Goal: Check status: Check status

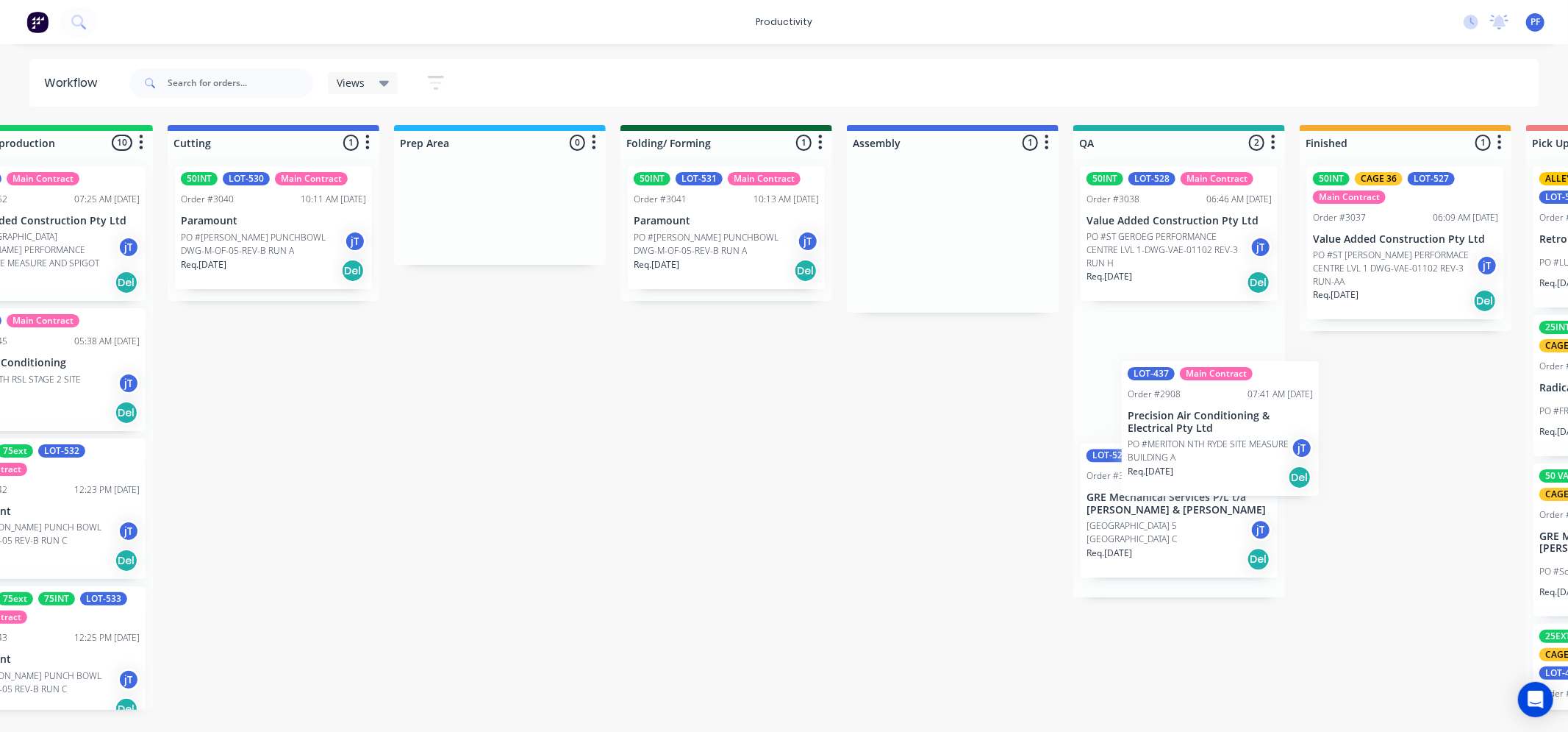
scroll to position [0, 320]
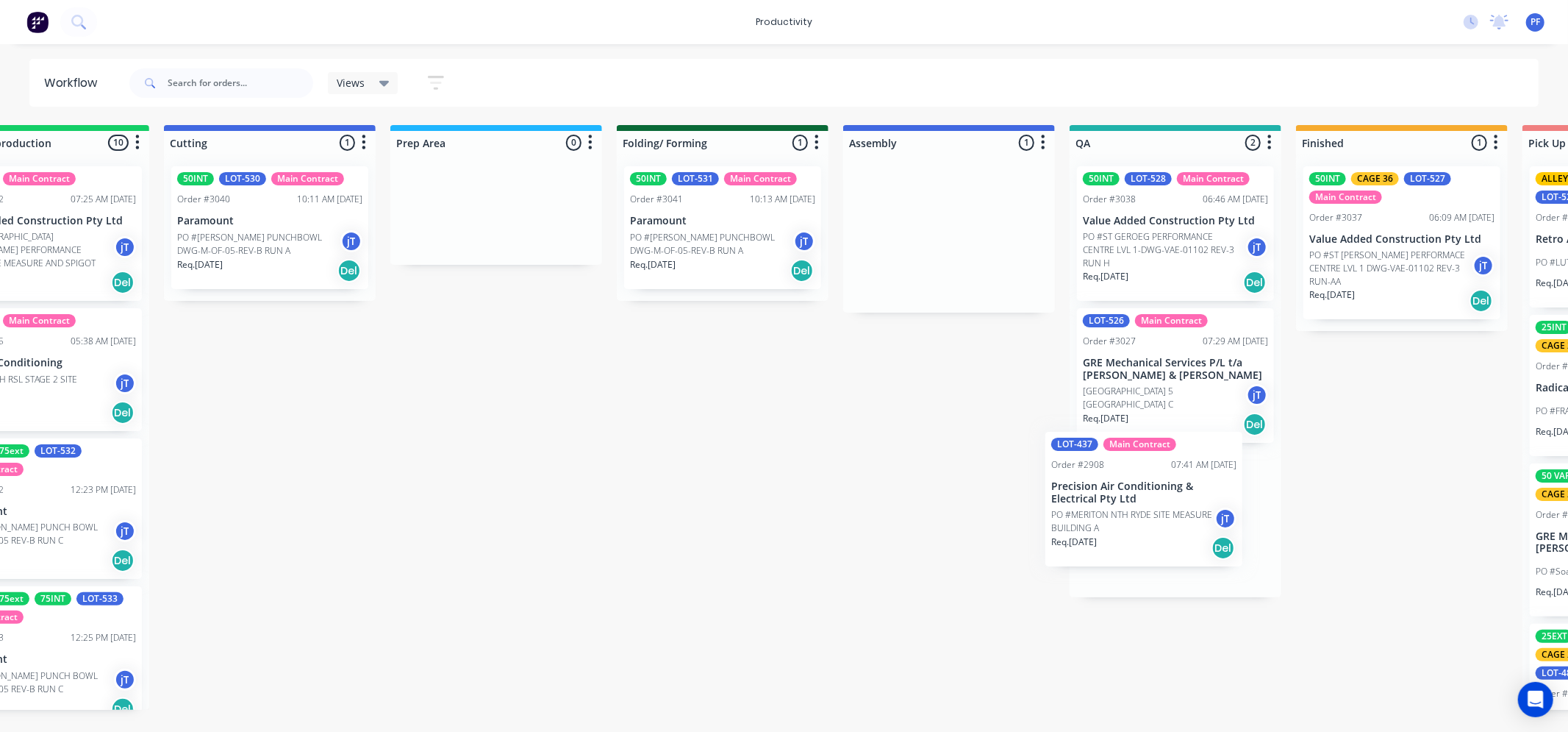
drag, startPoint x: 1361, startPoint y: 241, endPoint x: 1130, endPoint y: 488, distance: 338.2
click at [1129, 489] on div "Submitted 41 Order #240 10:47 AM [DATE] Retro Air PO #Freshwater Apts PO Req. […" at bounding box center [1108, 417] width 2879 height 585
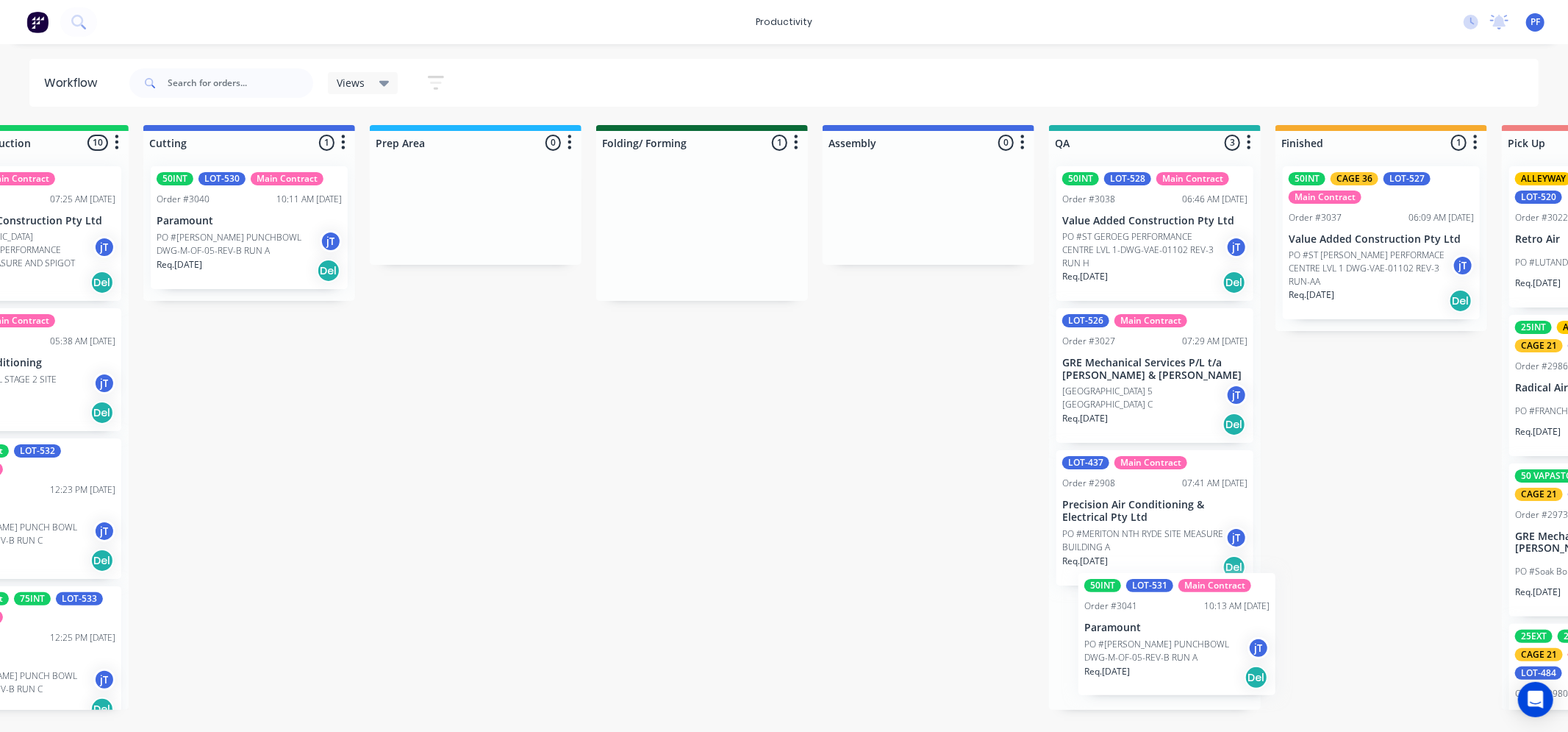
scroll to position [3, 0]
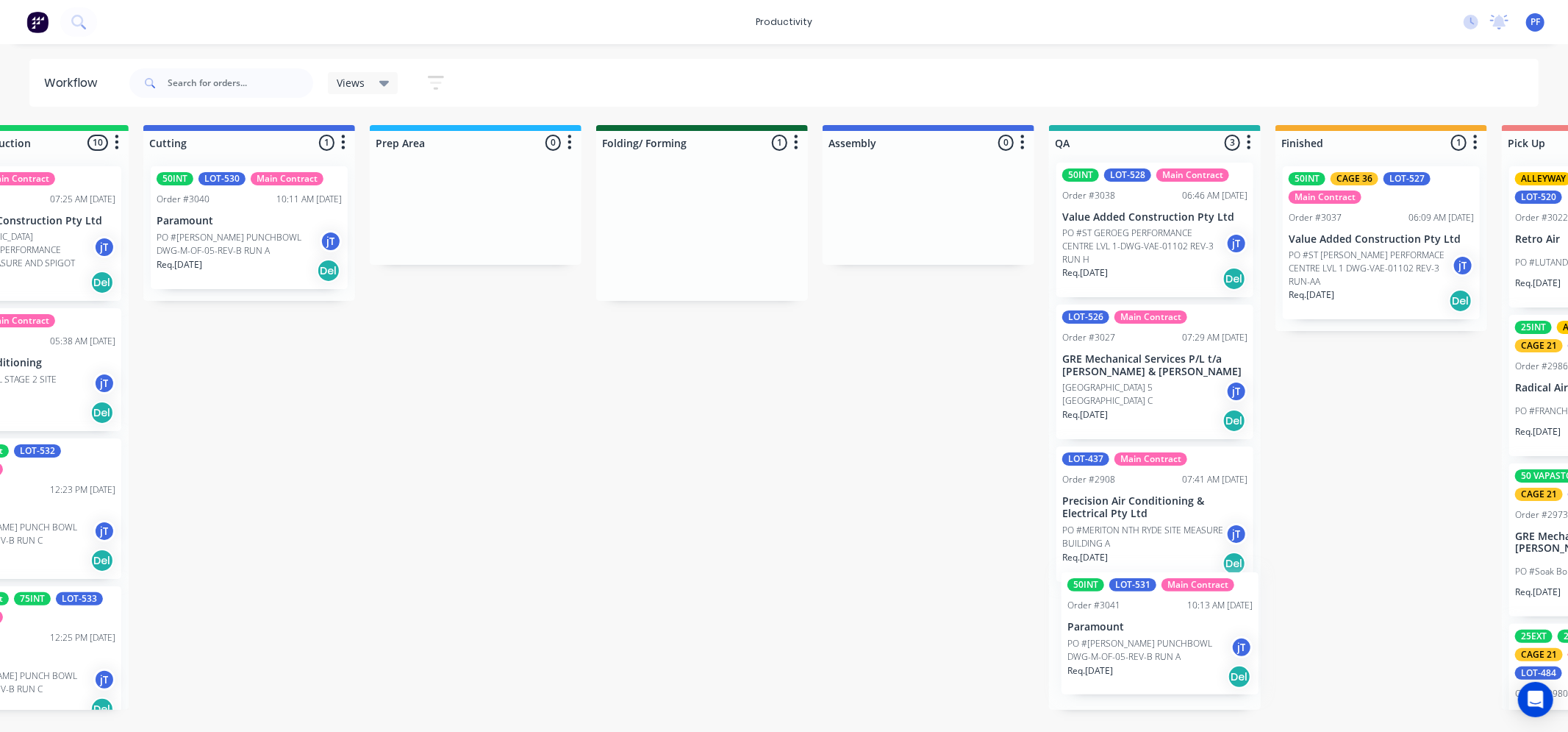
drag, startPoint x: 667, startPoint y: 208, endPoint x: 1116, endPoint y: 615, distance: 606.0
click at [1116, 615] on div "Submitted 41 Order #240 10:47 AM [DATE] Retro Air PO #Freshwater Apts PO Req. […" at bounding box center [1087, 417] width 2879 height 585
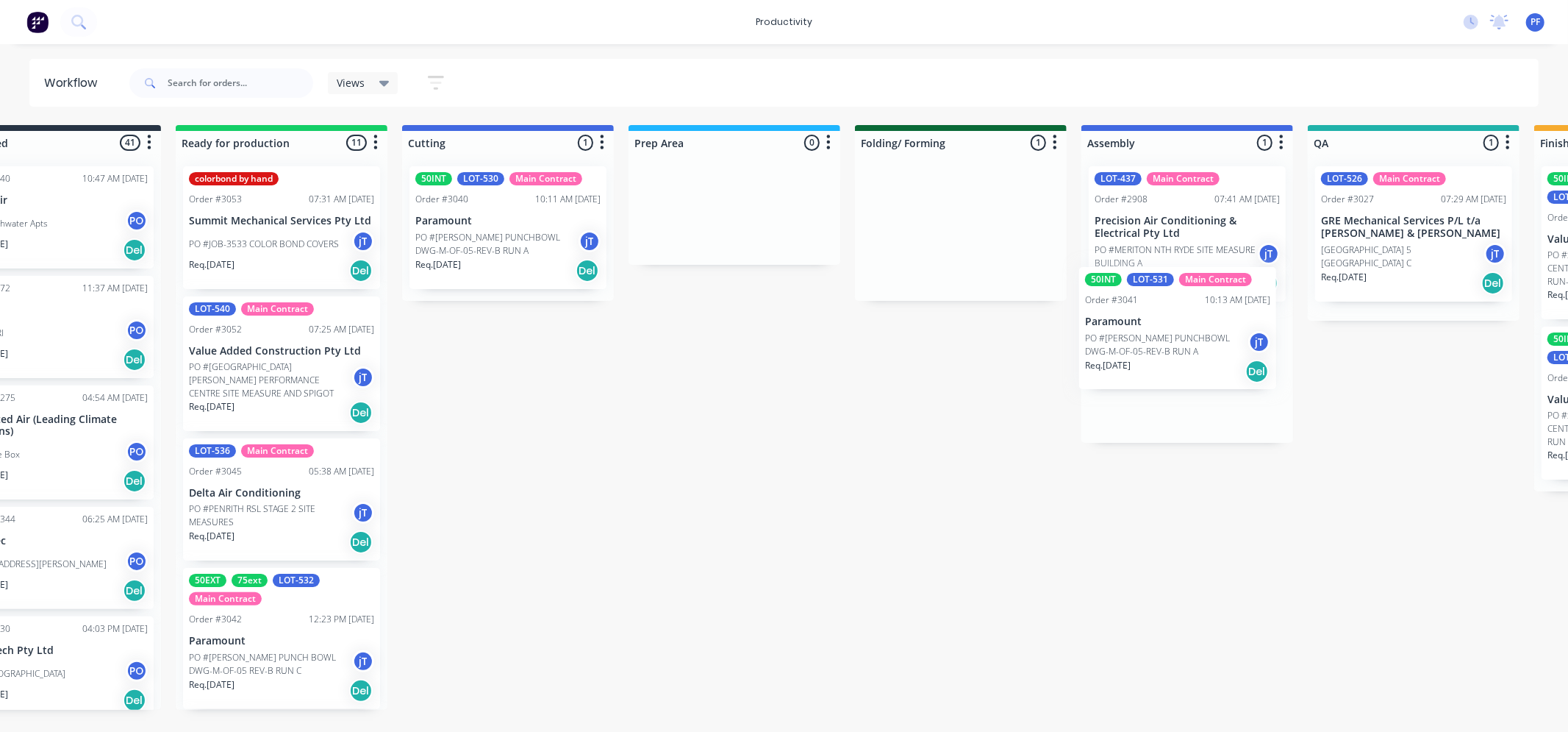
scroll to position [0, 88]
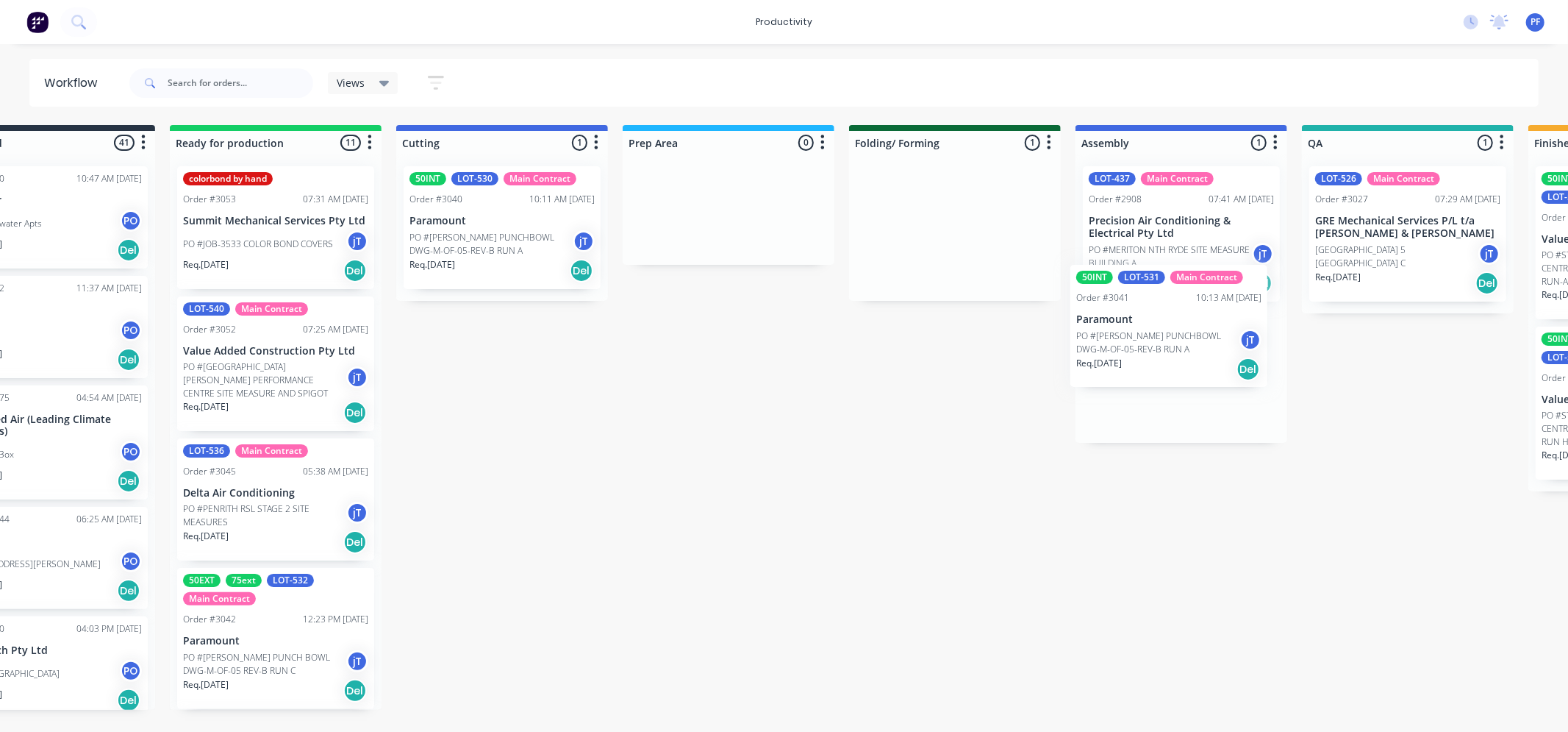
drag, startPoint x: 1040, startPoint y: 223, endPoint x: 1184, endPoint y: 328, distance: 178.2
click at [1180, 325] on div "Submitted 41 Order #240 10:47 AM [DATE] Retro Air PO #Freshwater Apts PO Req. […" at bounding box center [1340, 417] width 2879 height 585
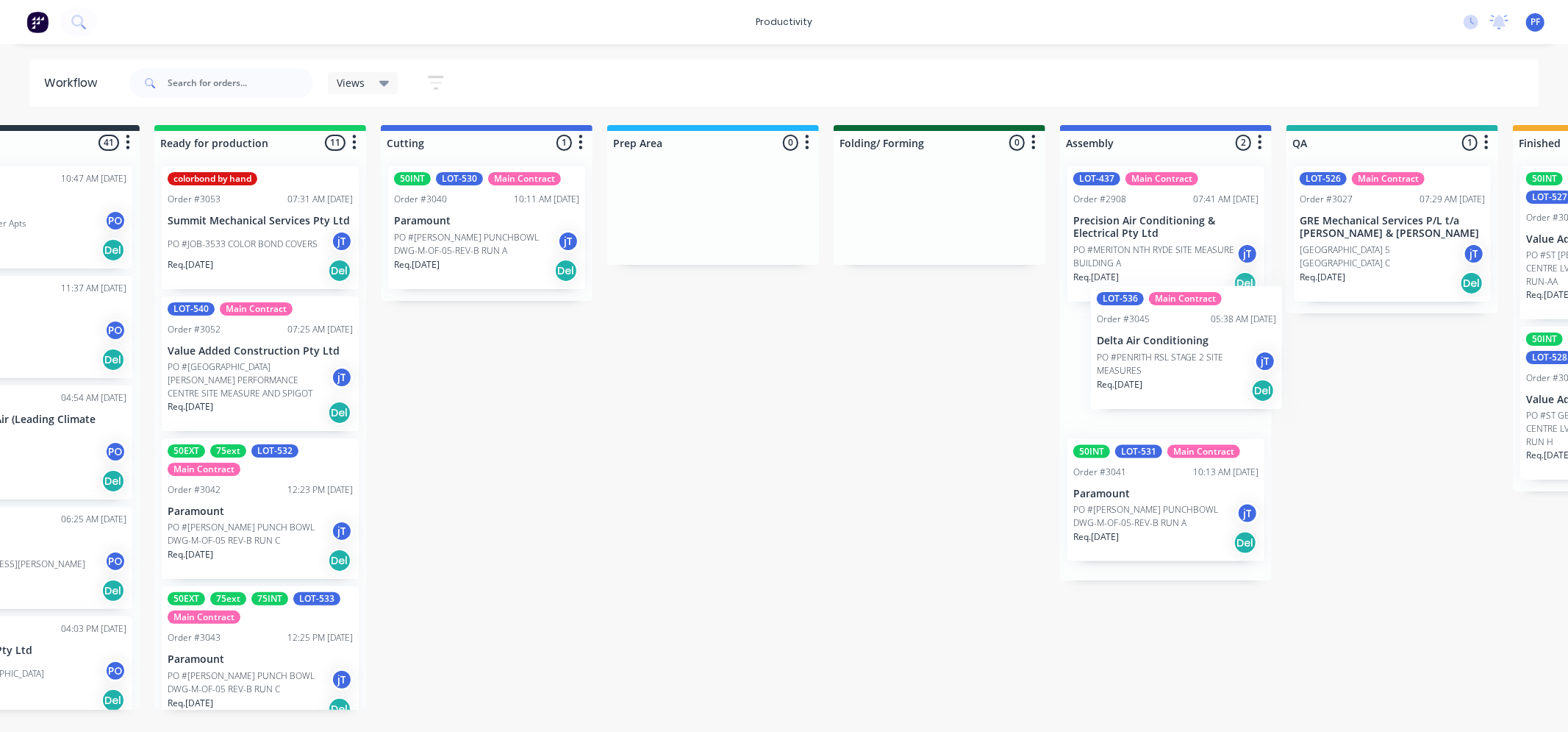
scroll to position [0, 105]
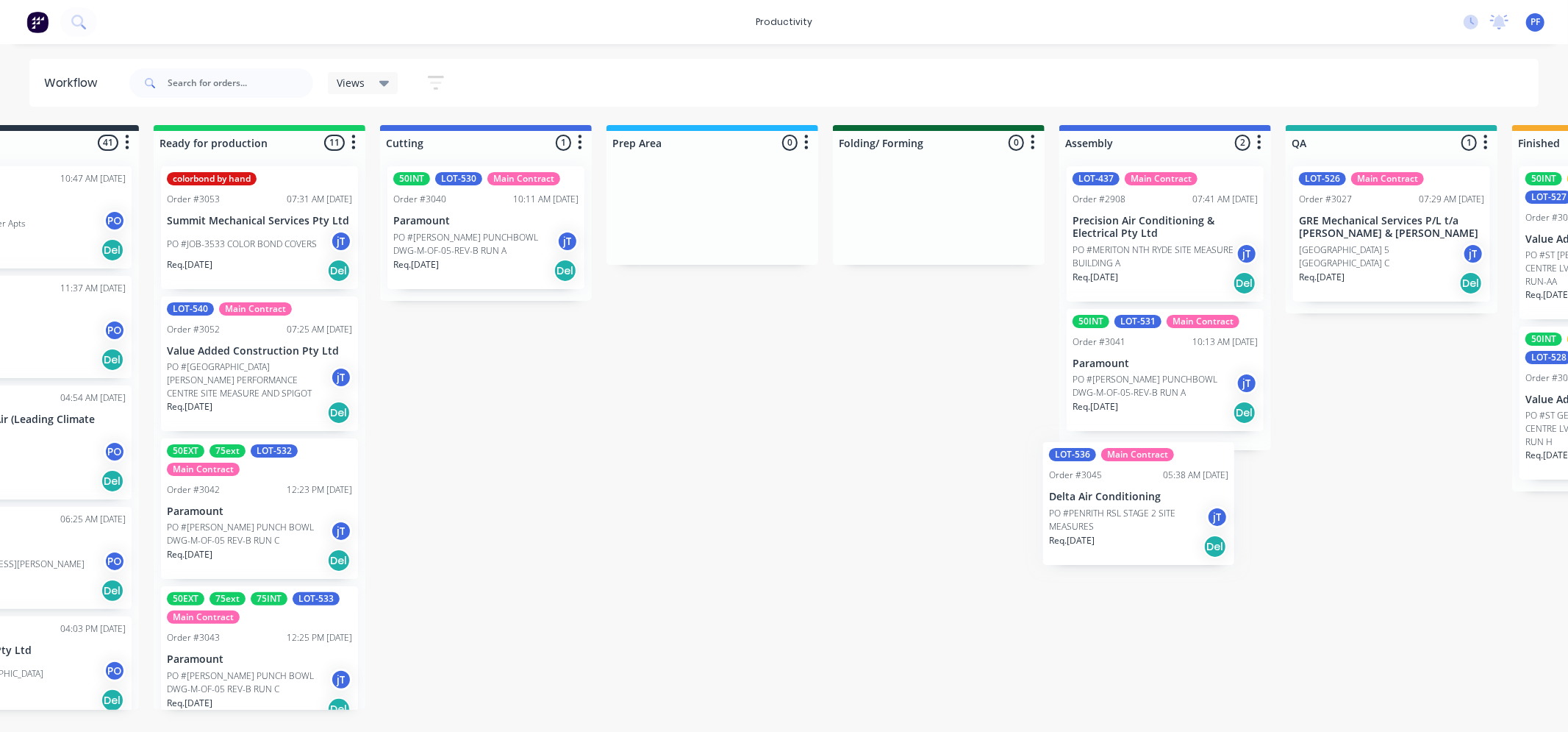
drag, startPoint x: 392, startPoint y: 437, endPoint x: 1134, endPoint y: 490, distance: 743.9
click at [1134, 490] on div "Submitted 41 Order #240 10:47 AM [DATE] Retro Air PO #Freshwater Apts PO Req. […" at bounding box center [1324, 417] width 2879 height 585
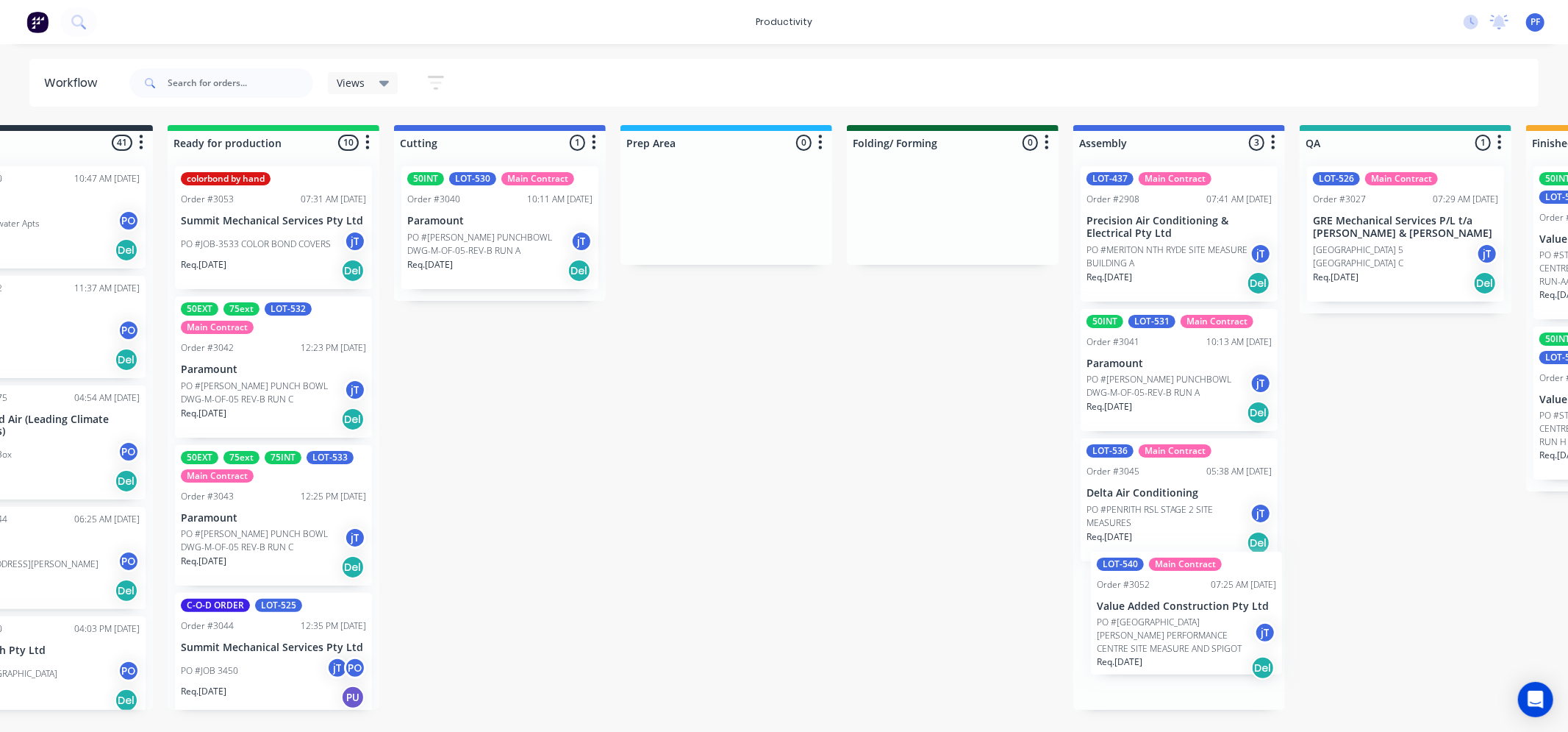
scroll to position [0, 96]
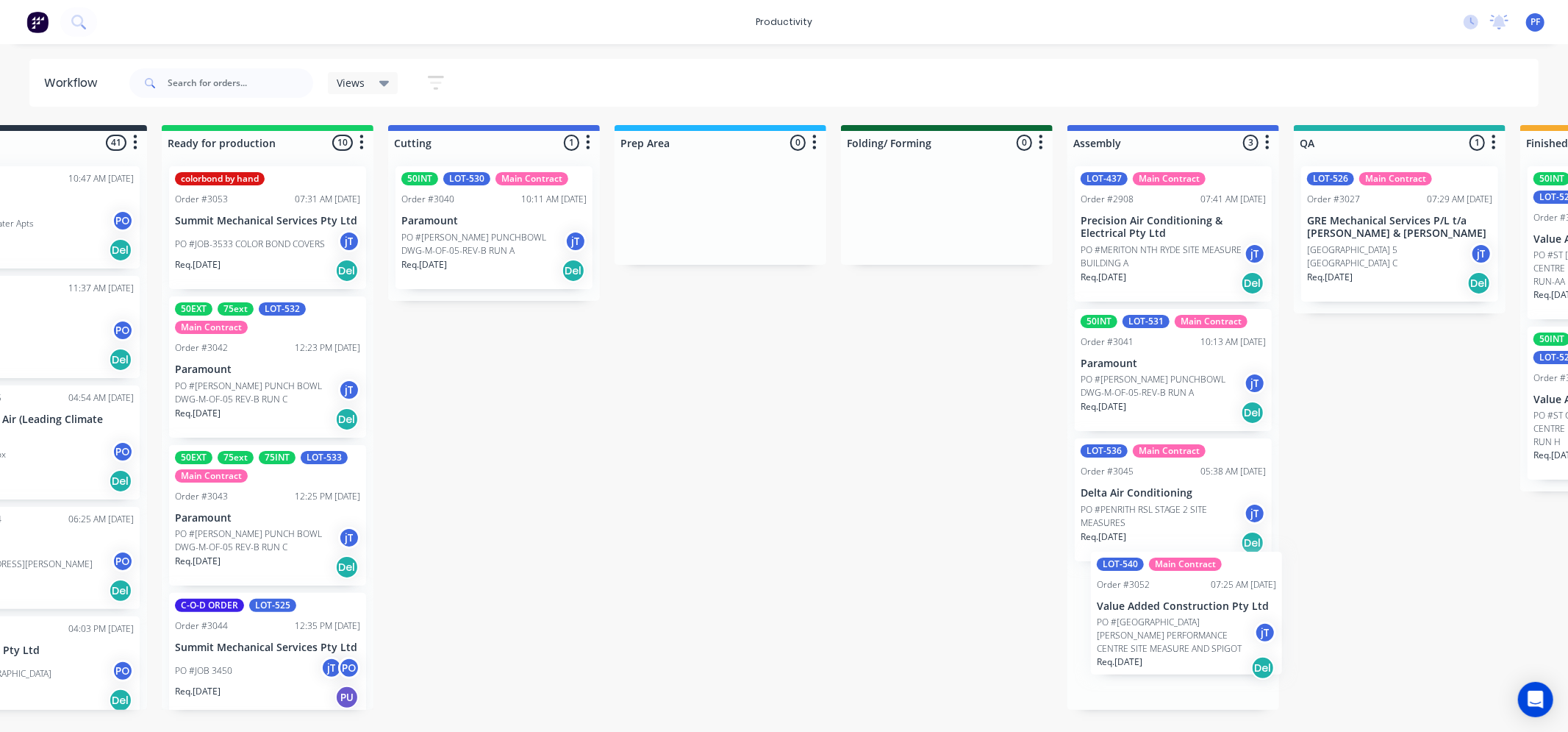
drag, startPoint x: 345, startPoint y: 374, endPoint x: 1175, endPoint y: 630, distance: 868.6
click at [1175, 630] on div "Submitted 41 Order #240 10:47 AM [DATE] Retro Air PO #Freshwater Apts PO Req. […" at bounding box center [1332, 417] width 2879 height 585
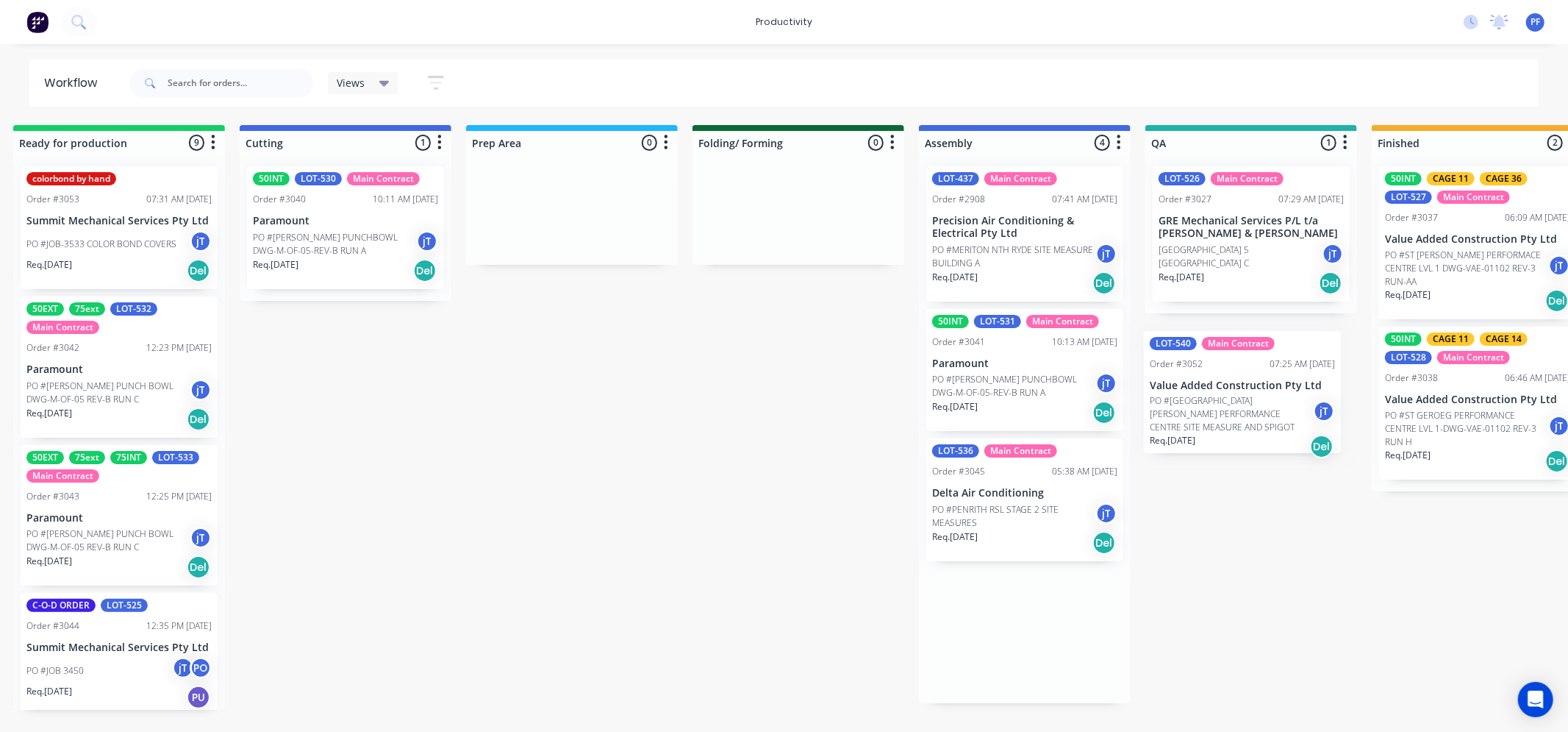
drag, startPoint x: 1252, startPoint y: 628, endPoint x: 1355, endPoint y: 207, distance: 433.4
click at [1355, 207] on div "Submitted 41 Order #240 10:47 AM [DATE] Retro Air PO #Freshwater Apts PO Req. […" at bounding box center [1183, 417] width 2879 height 585
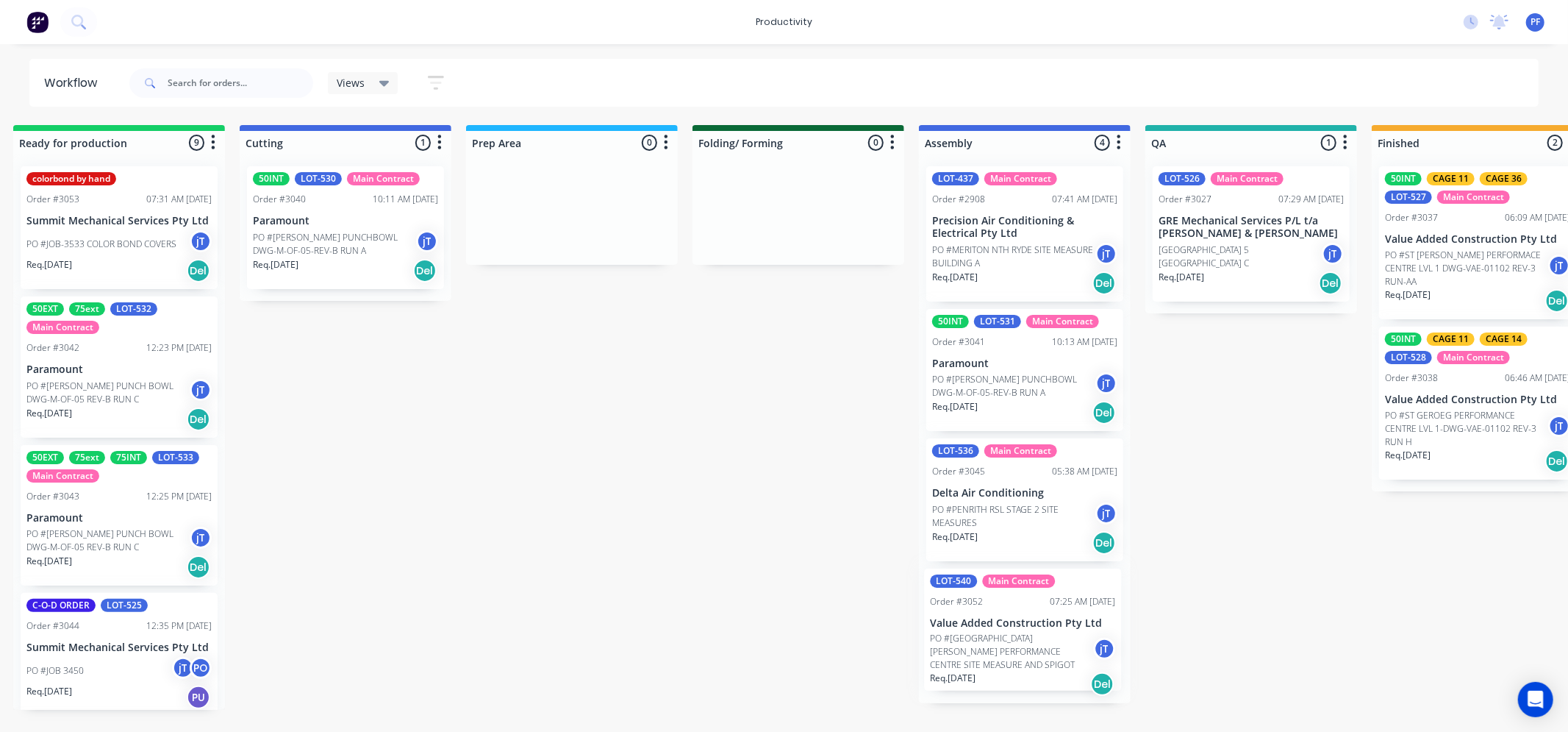
scroll to position [0, 246]
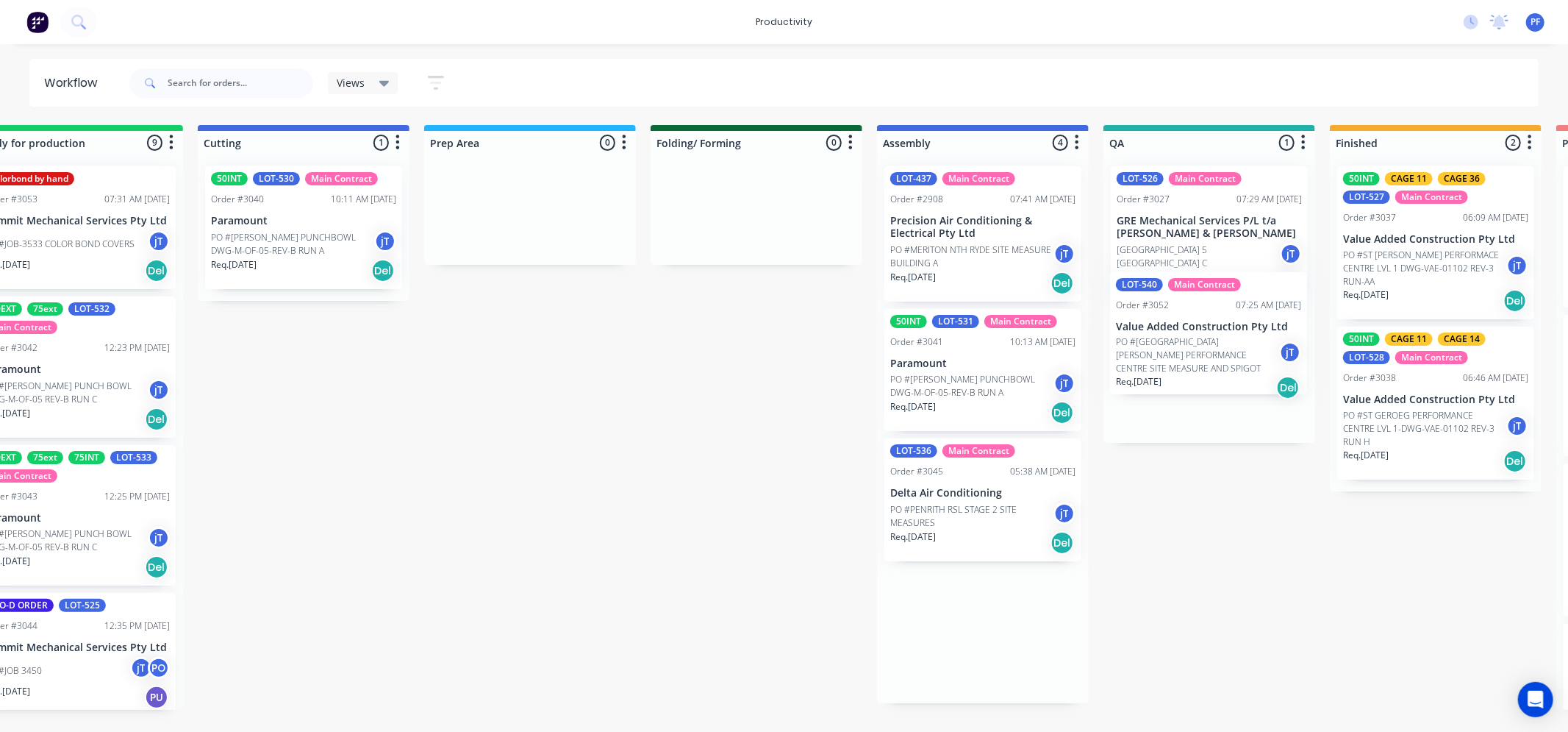
drag, startPoint x: 979, startPoint y: 669, endPoint x: 1187, endPoint y: 365, distance: 368.3
click at [1185, 361] on div "Submitted 41 Order #240 10:47 AM [DATE] Retro Air PO #Freshwater Apts PO Req. […" at bounding box center [1141, 417] width 2879 height 585
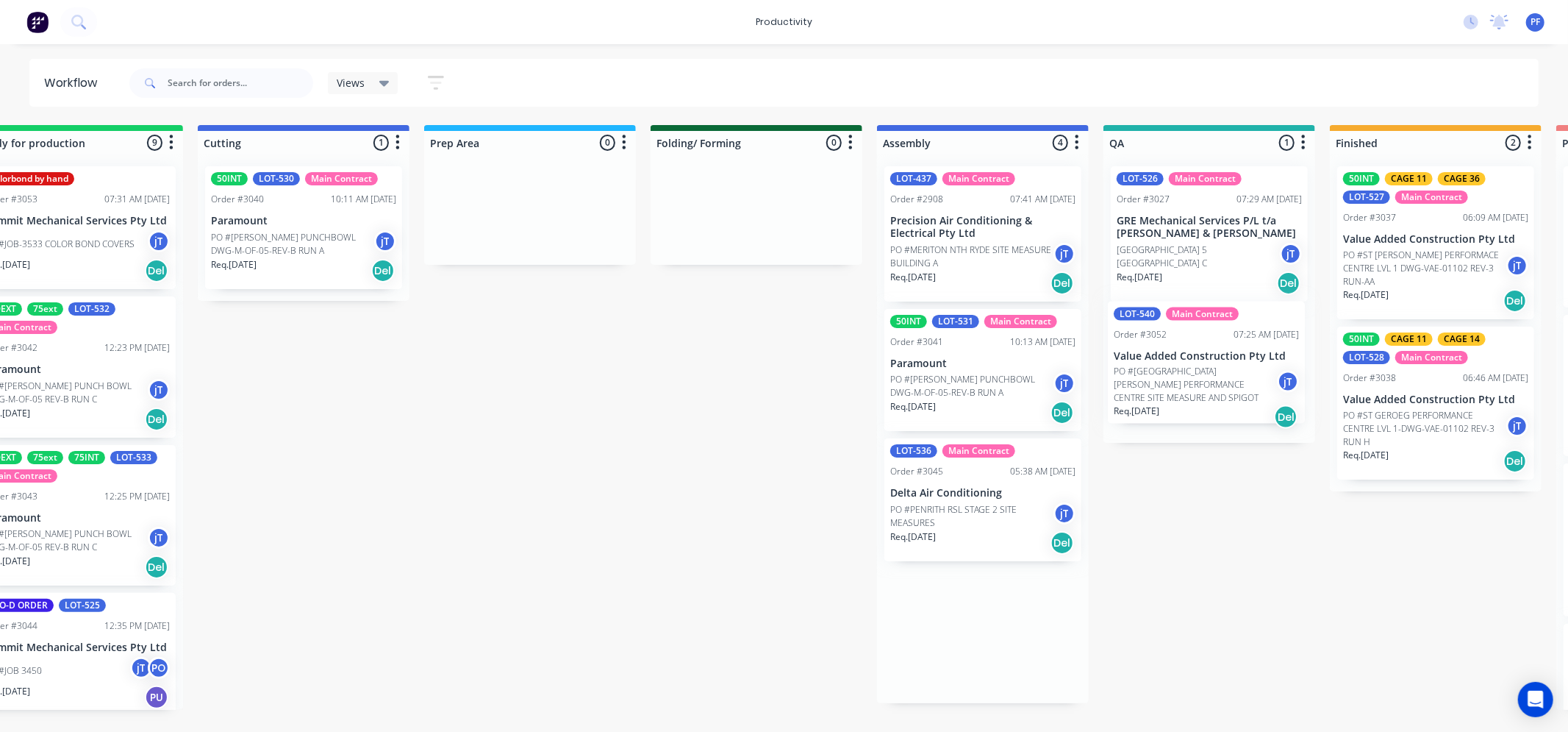
scroll to position [0, 289]
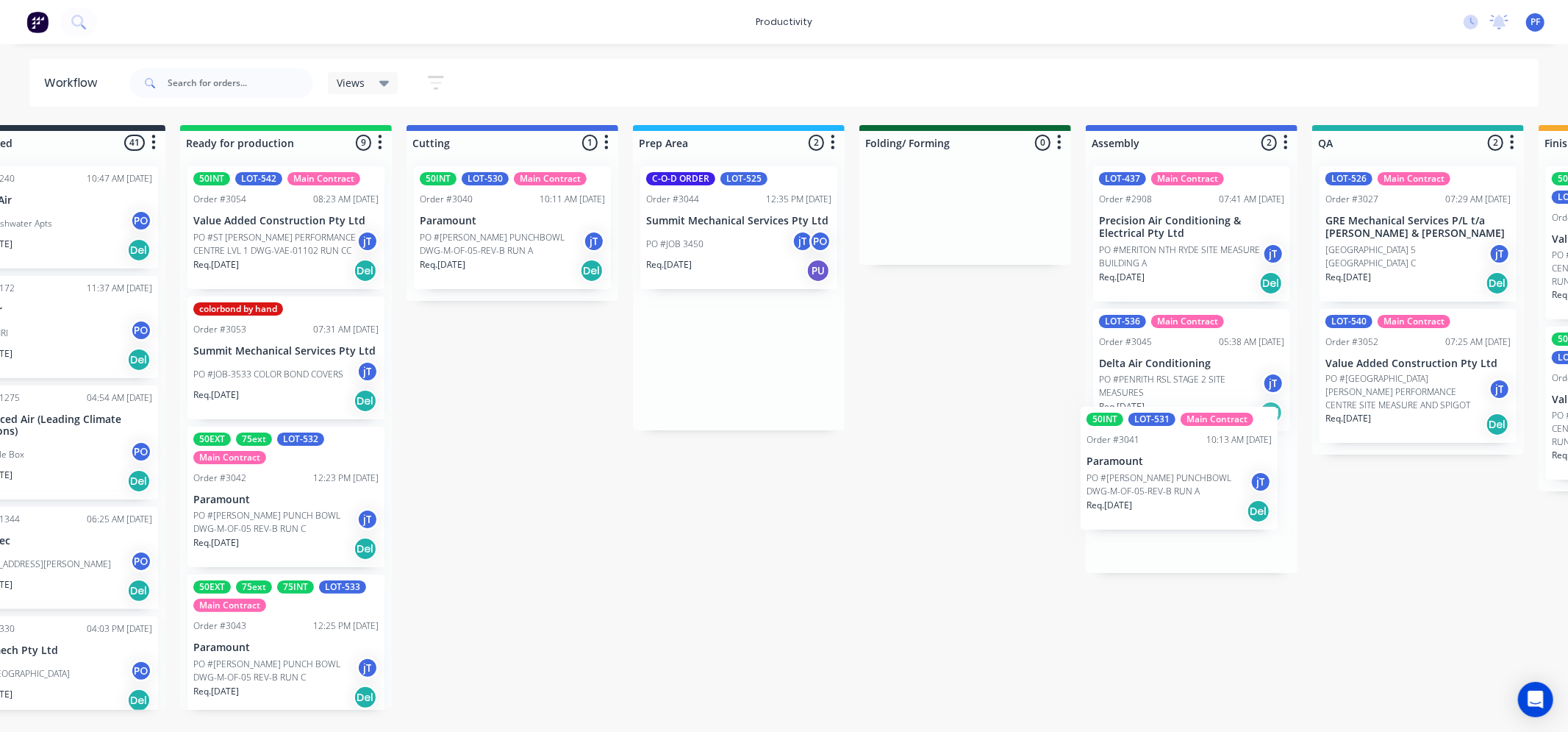
scroll to position [0, 89]
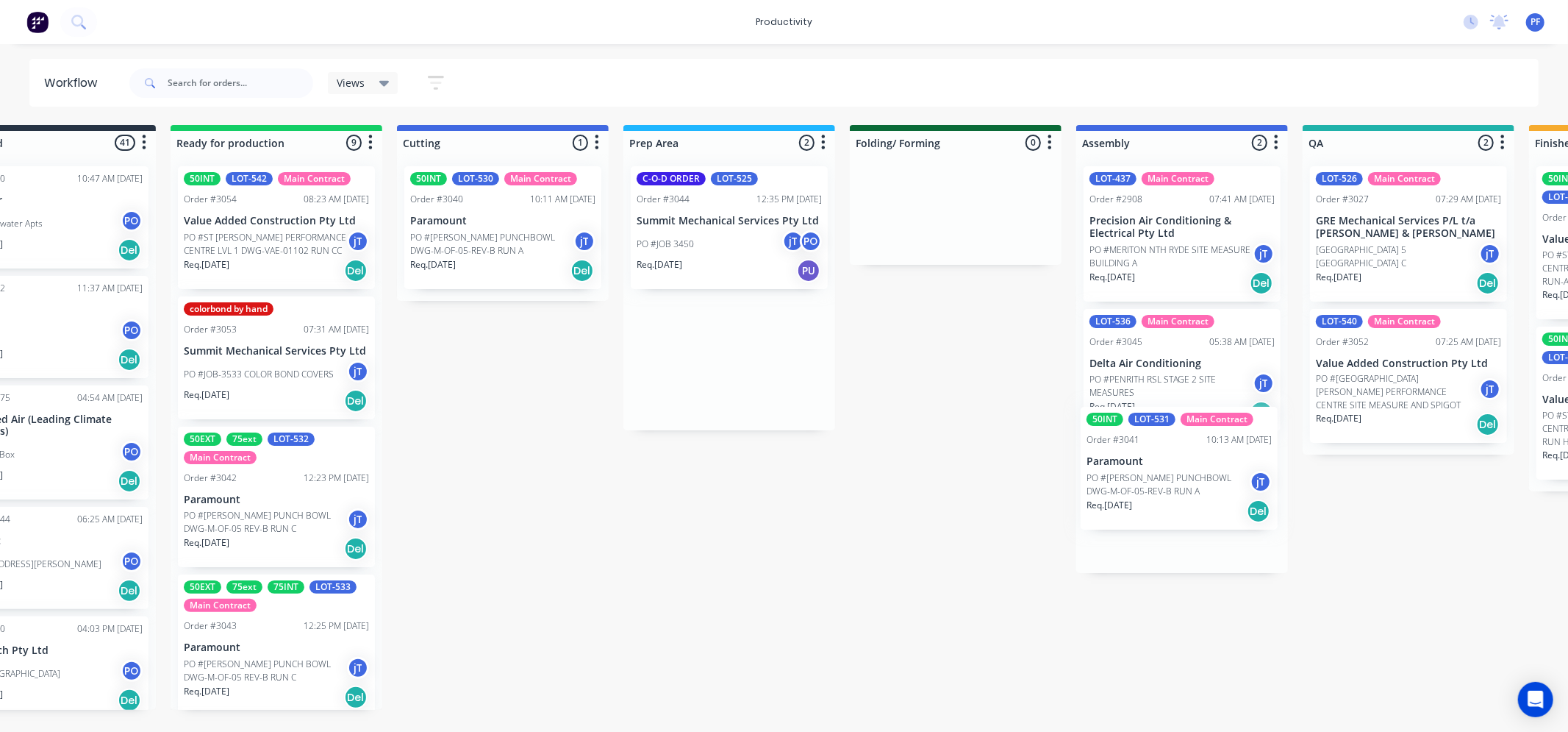
drag, startPoint x: 850, startPoint y: 395, endPoint x: 1224, endPoint y: 503, distance: 389.3
click at [1224, 503] on div "Submitted 41 Order #240 10:47 AM [DATE] Retro Air PO #Freshwater Apts PO Req. […" at bounding box center [1341, 417] width 2879 height 585
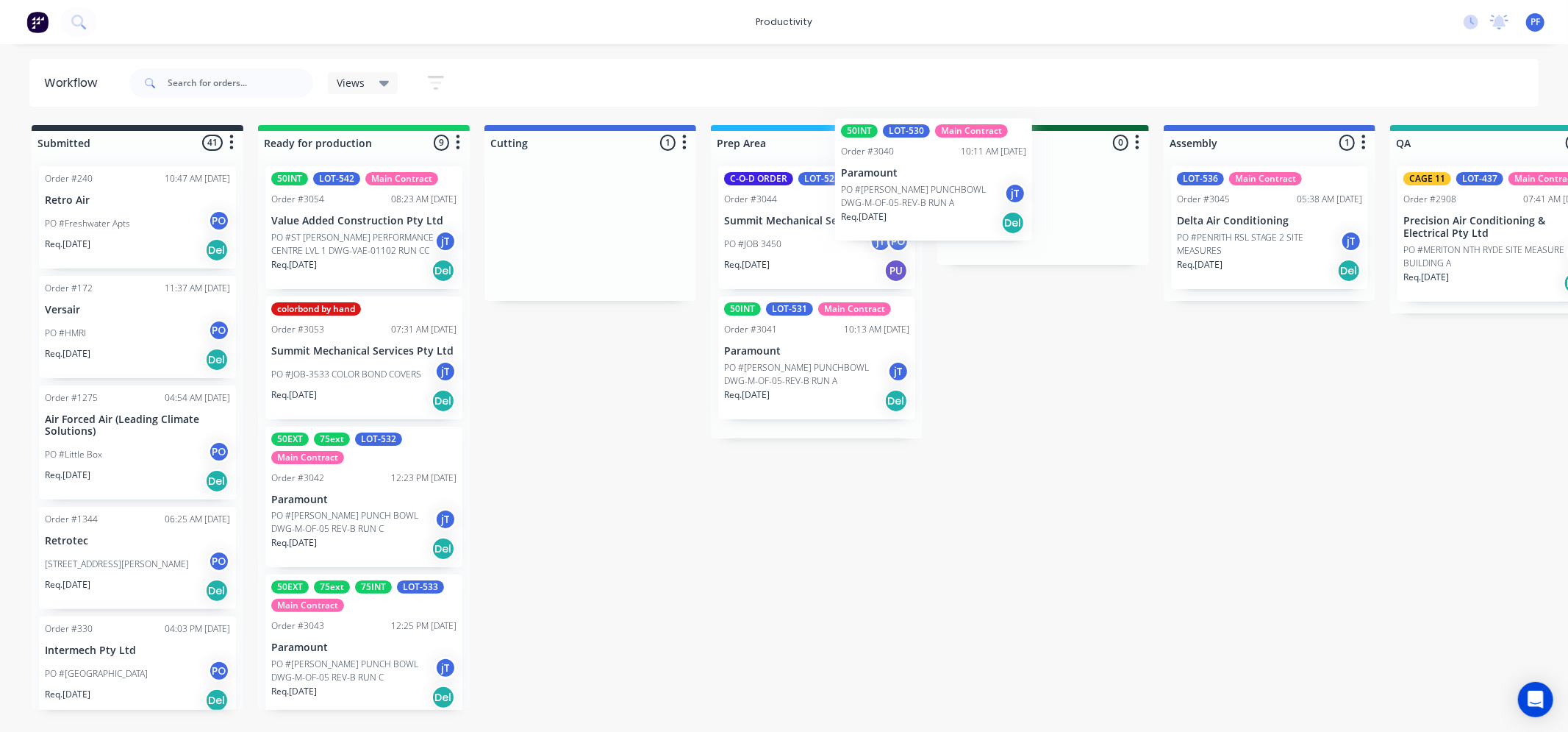
drag, startPoint x: 571, startPoint y: 229, endPoint x: 926, endPoint y: 181, distance: 358.2
click at [926, 181] on div "Submitted 41 Order #240 10:47 AM [DATE] Retro Air PO #Freshwater Apts PO Req. […" at bounding box center [1428, 417] width 2879 height 585
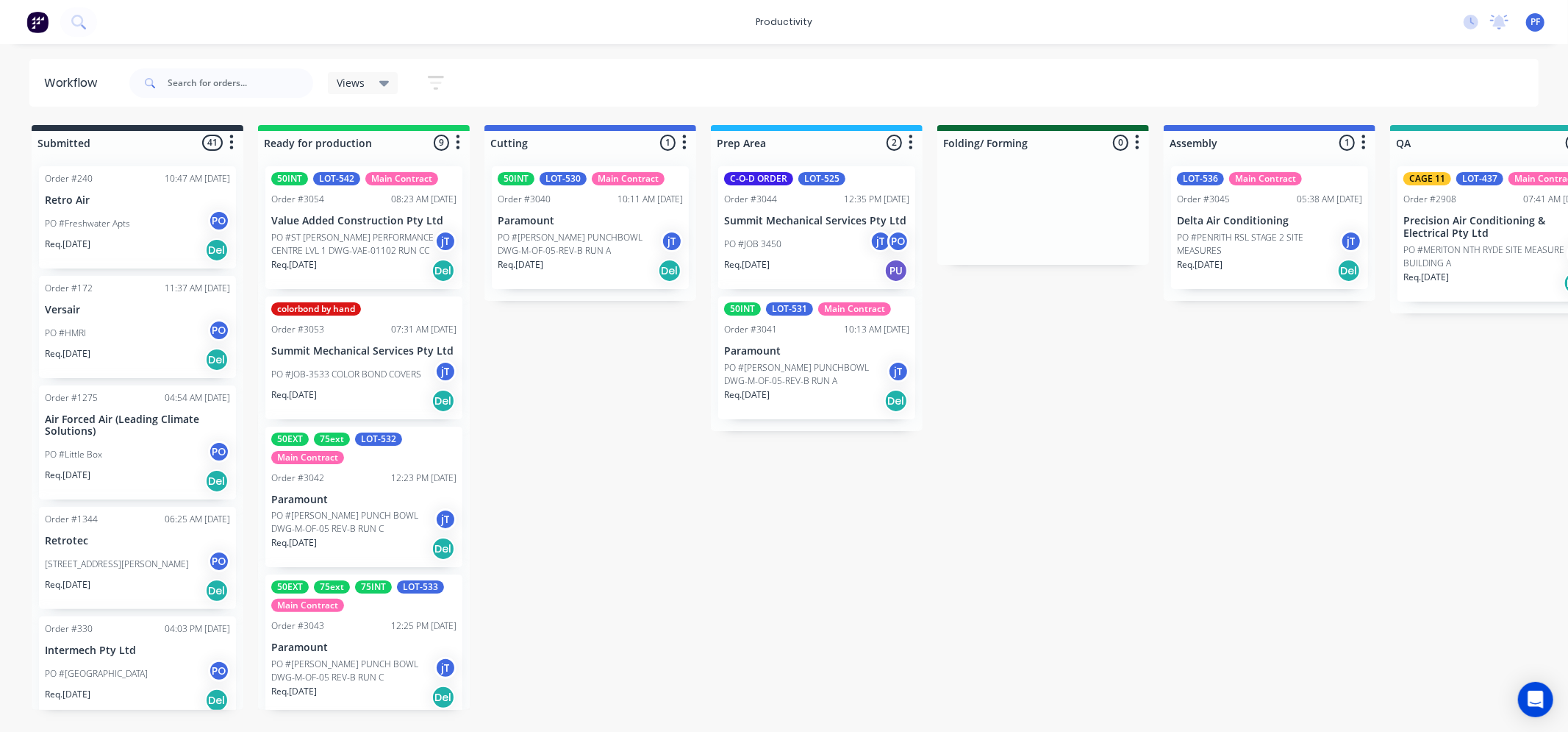
drag, startPoint x: 592, startPoint y: 222, endPoint x: 765, endPoint y: 513, distance: 338.5
click at [765, 513] on div "Submitted 41 Order #240 10:47 AM [DATE] Retro Air PO #Freshwater Apts PO Req. […" at bounding box center [1428, 417] width 2879 height 585
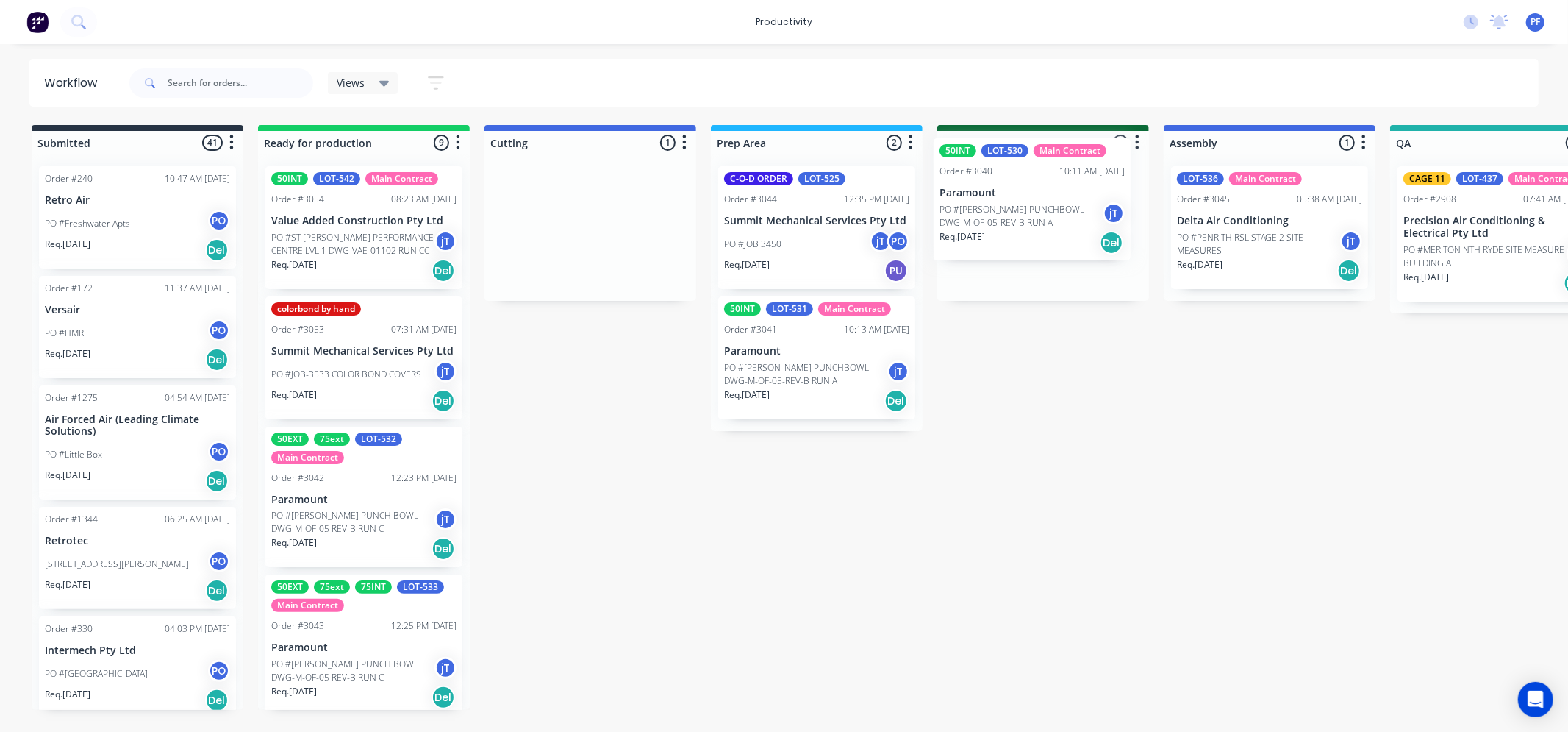
drag, startPoint x: 579, startPoint y: 229, endPoint x: 994, endPoint y: 201, distance: 415.9
click at [994, 201] on div "Submitted 41 Order #240 10:47 AM [DATE] Retro Air PO #Freshwater Apts PO Req. […" at bounding box center [1428, 417] width 2879 height 585
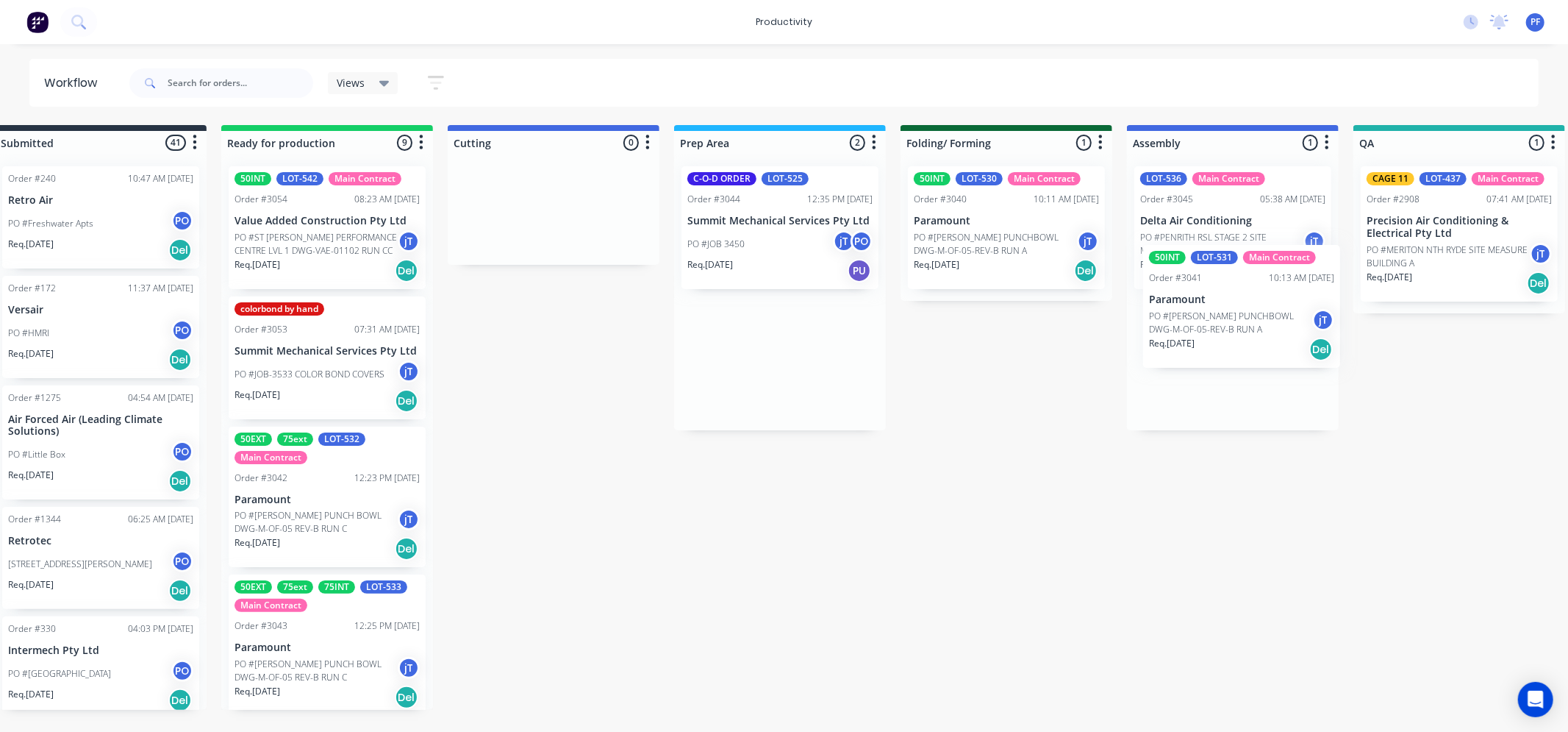
drag, startPoint x: 805, startPoint y: 368, endPoint x: 1262, endPoint y: 324, distance: 459.1
click at [1262, 324] on div "Submitted 41 Order #240 10:47 AM [DATE] Retro Air PO #Freshwater Apts PO Req. […" at bounding box center [1391, 417] width 2879 height 585
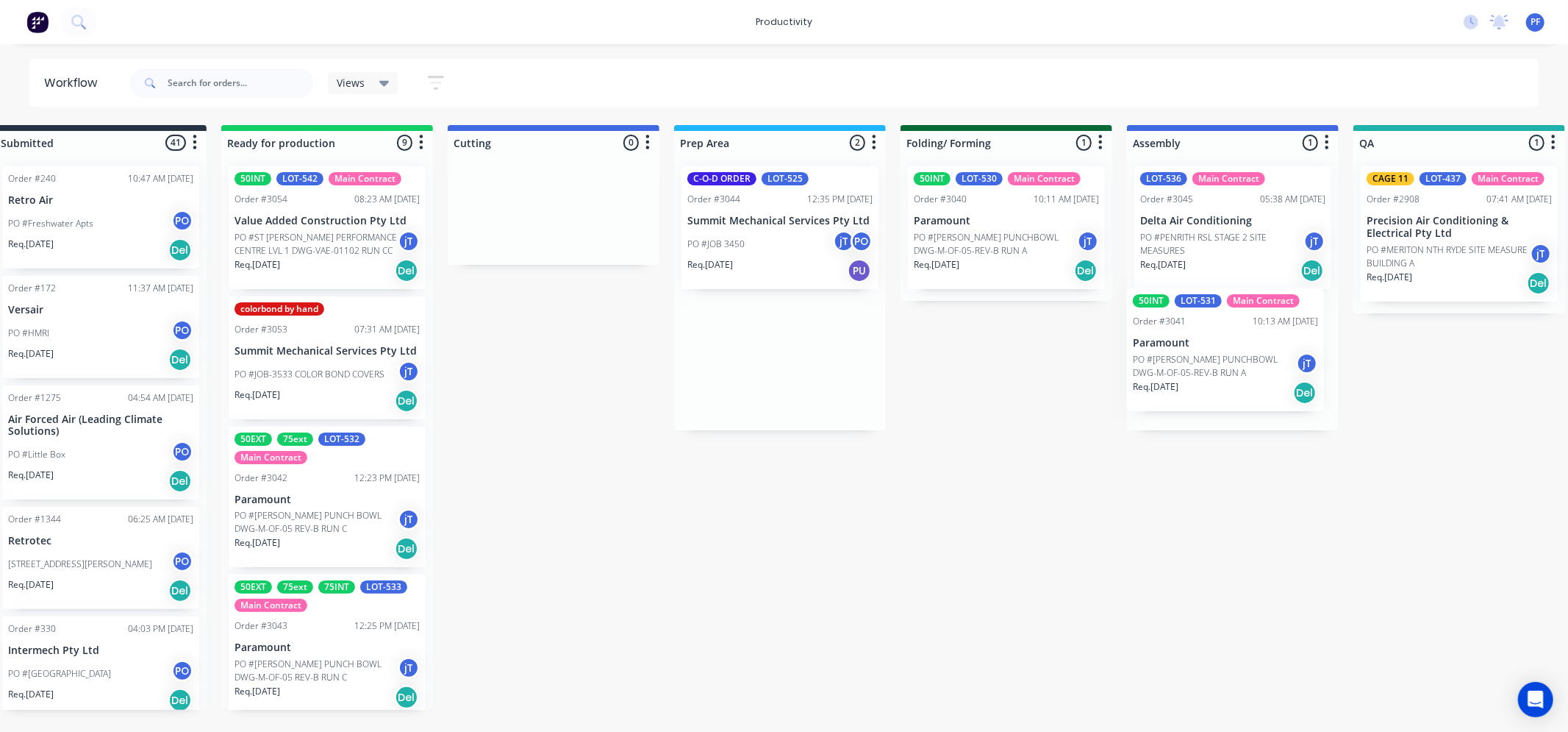
scroll to position [0, 44]
